Goal: Transaction & Acquisition: Purchase product/service

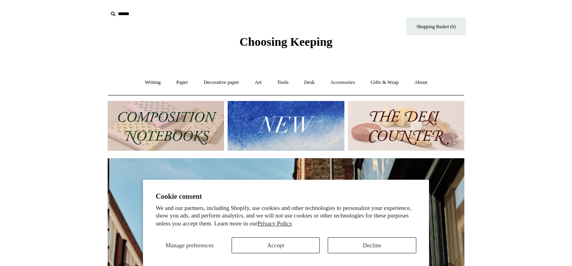
scroll to position [0, 357]
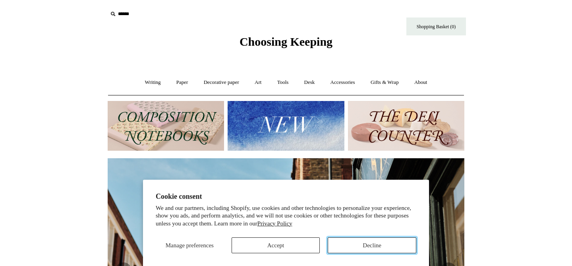
click at [360, 244] on button "Decline" at bounding box center [372, 245] width 89 height 16
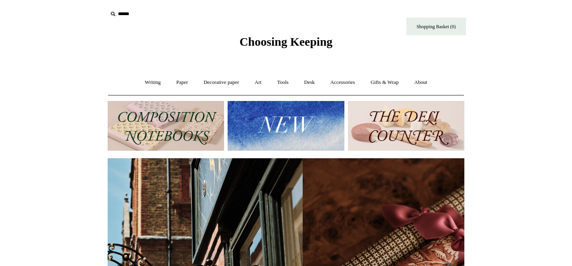
scroll to position [0, 82]
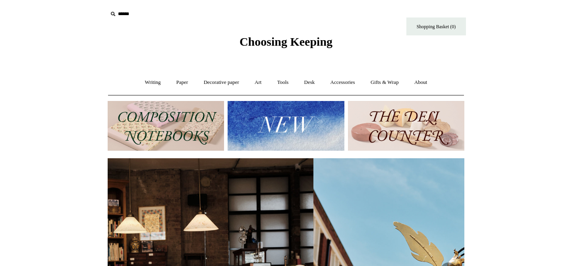
click at [148, 118] on img at bounding box center [166, 126] width 116 height 50
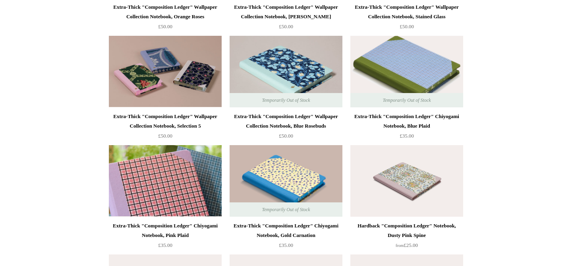
scroll to position [1162, 0]
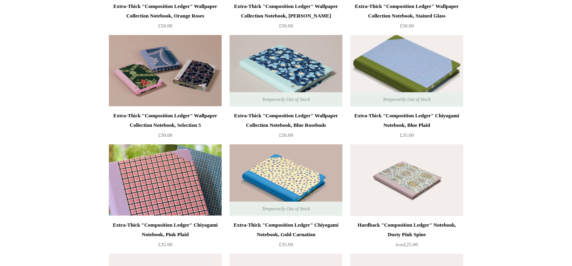
click at [178, 180] on img at bounding box center [165, 180] width 113 height 72
click at [168, 185] on img at bounding box center [165, 180] width 113 height 72
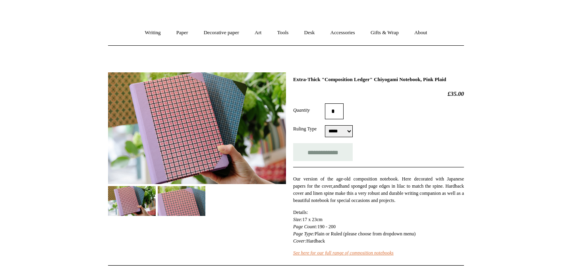
scroll to position [50, 0]
click at [328, 161] on input "**********" at bounding box center [323, 152] width 60 height 18
click at [198, 194] on img at bounding box center [182, 201] width 48 height 30
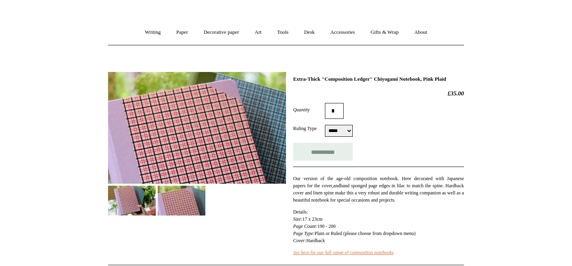
type input "**********"
click at [134, 197] on img at bounding box center [132, 201] width 48 height 30
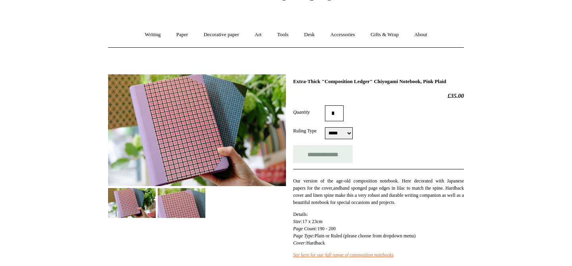
scroll to position [47, 0]
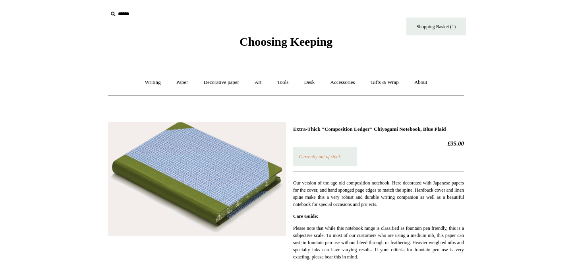
click at [251, 163] on img at bounding box center [197, 179] width 178 height 114
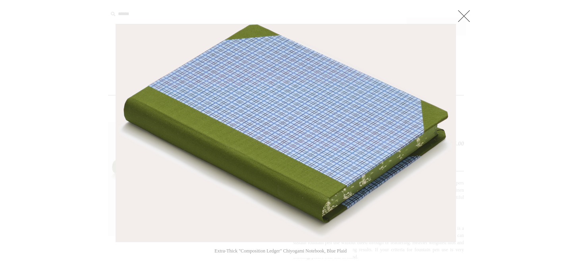
click at [466, 11] on link at bounding box center [464, 16] width 16 height 16
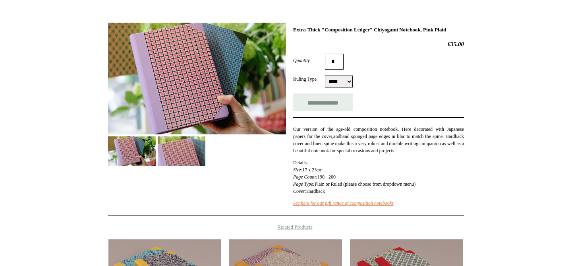
scroll to position [100, 0]
click at [182, 157] on img at bounding box center [182, 151] width 48 height 30
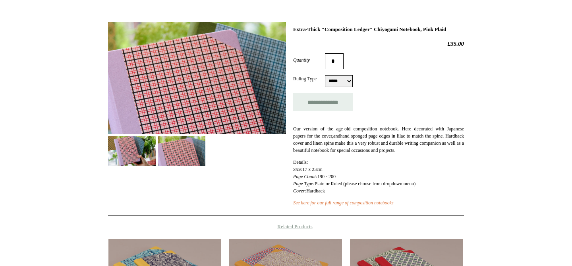
click at [146, 155] on img at bounding box center [132, 151] width 48 height 30
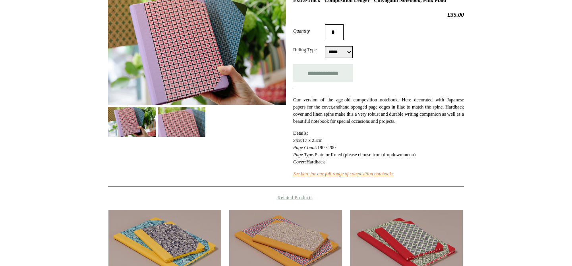
scroll to position [0, 0]
